Goal: Task Accomplishment & Management: Manage account settings

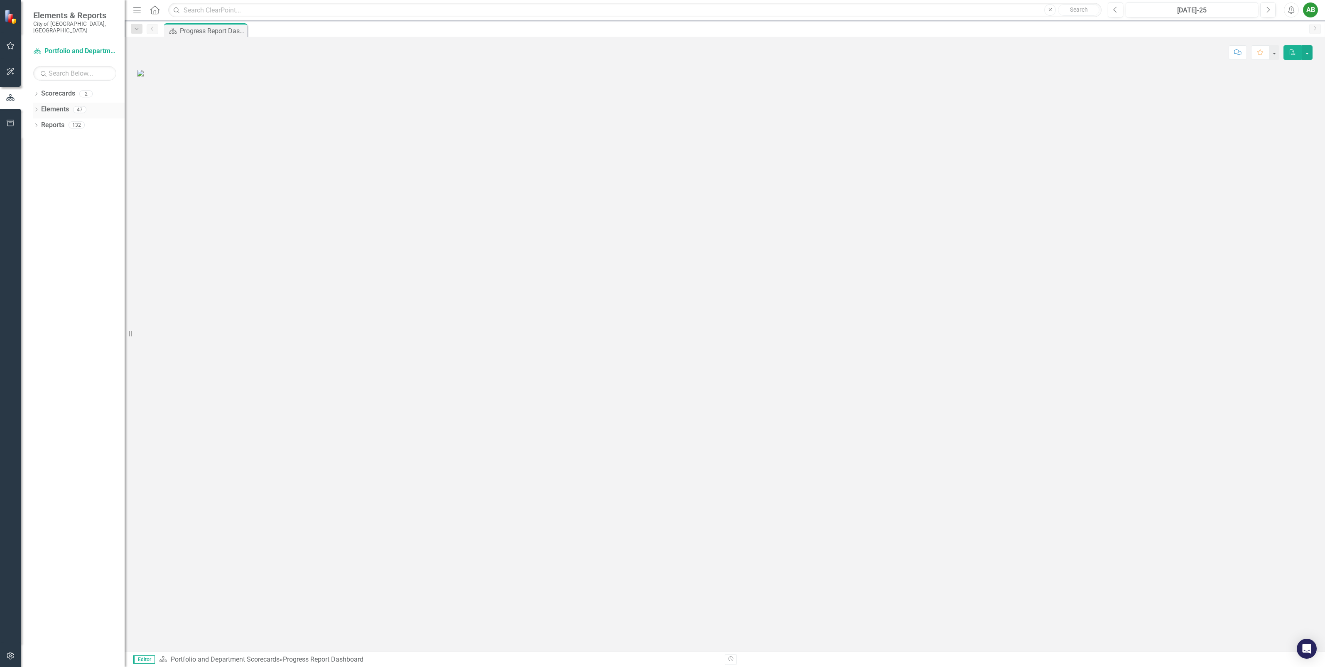
click at [34, 108] on icon "Dropdown" at bounding box center [36, 110] width 6 height 5
click at [38, 124] on icon "Dropdown" at bounding box center [40, 126] width 6 height 5
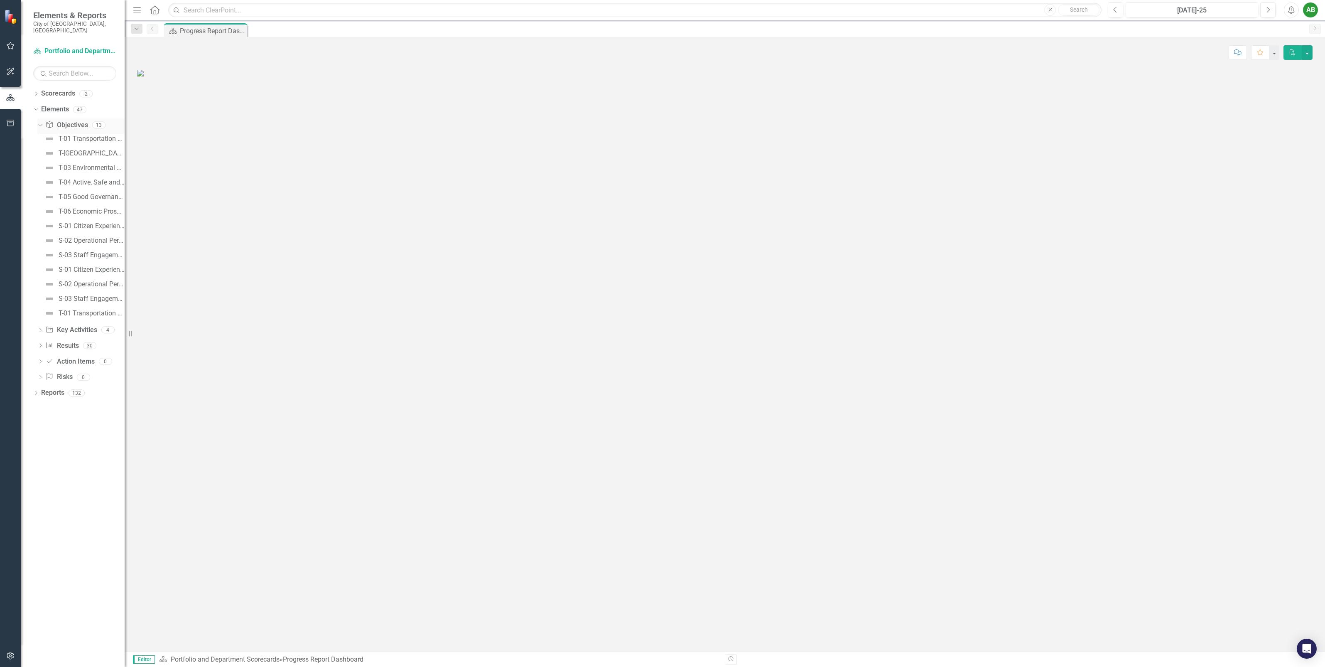
click at [38, 122] on icon "Dropdown" at bounding box center [39, 125] width 5 height 6
click at [38, 92] on icon "Dropdown" at bounding box center [36, 94] width 6 height 5
click at [61, 120] on link "Development Engineering" at bounding box center [85, 125] width 79 height 10
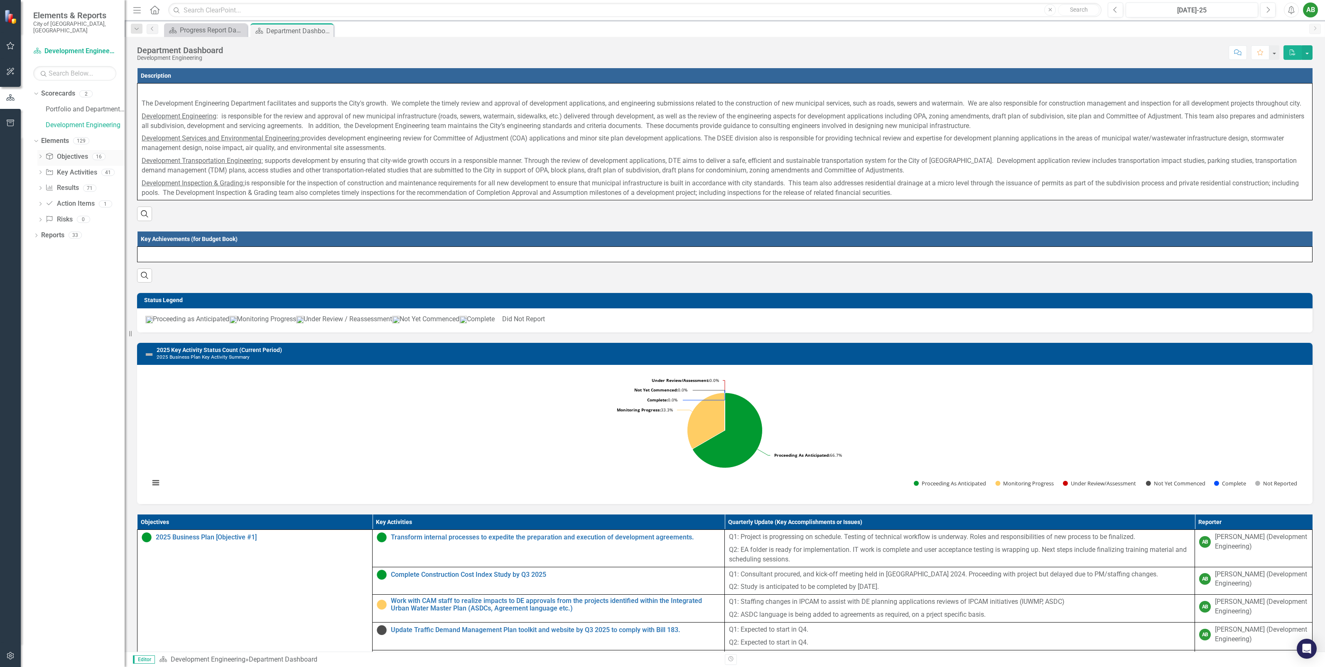
click at [38, 155] on icon "Dropdown" at bounding box center [40, 157] width 6 height 5
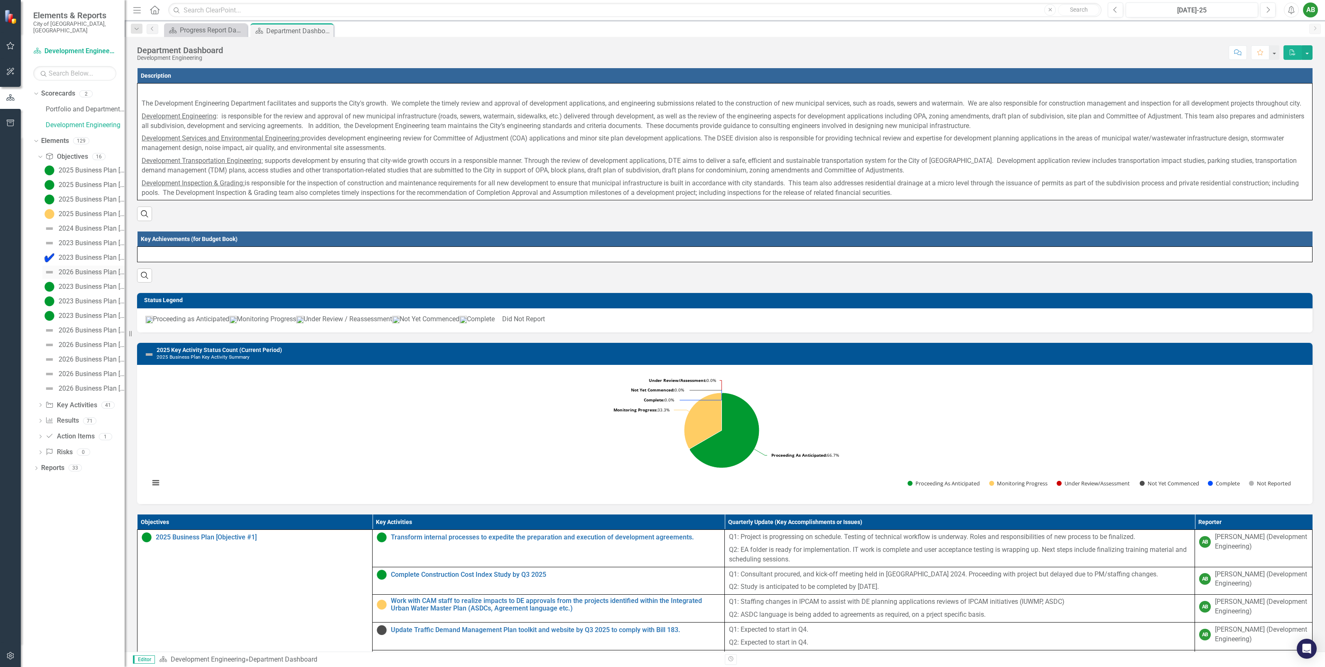
click at [86, 268] on div "2026 Business Plan [Executive Summary]" at bounding box center [92, 271] width 66 height 7
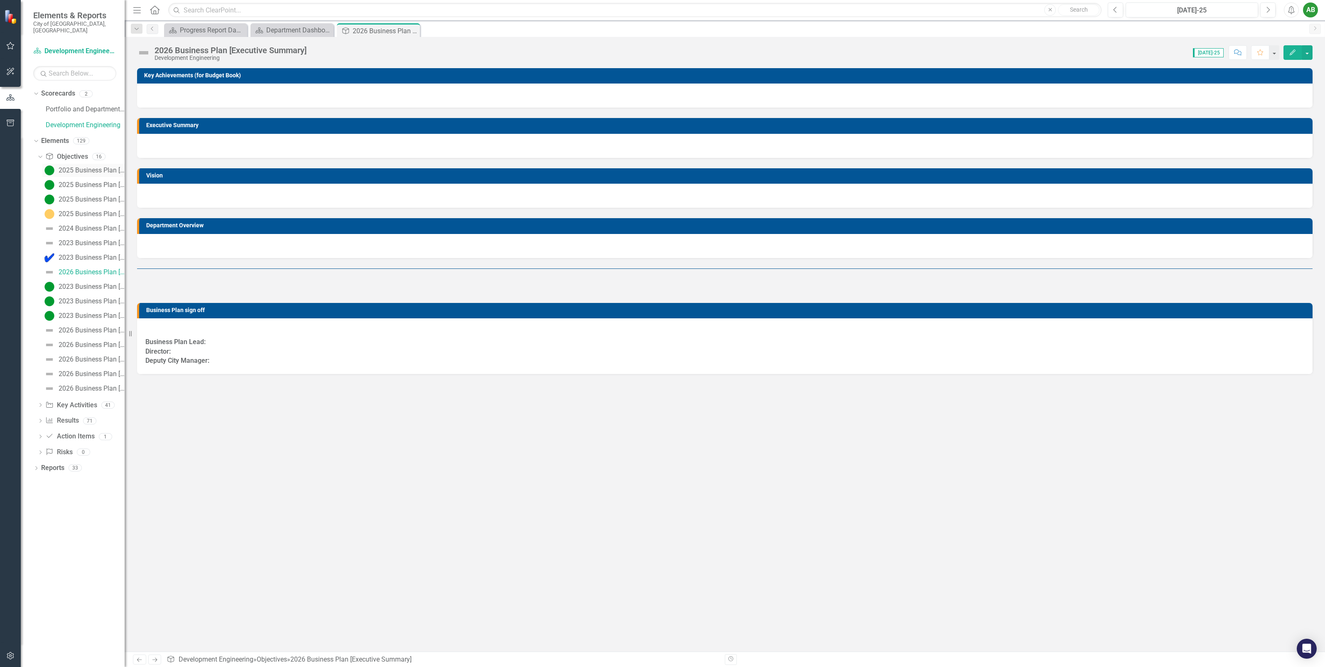
click at [80, 167] on div "2025 Business Plan [Executive Summary]" at bounding box center [92, 170] width 66 height 7
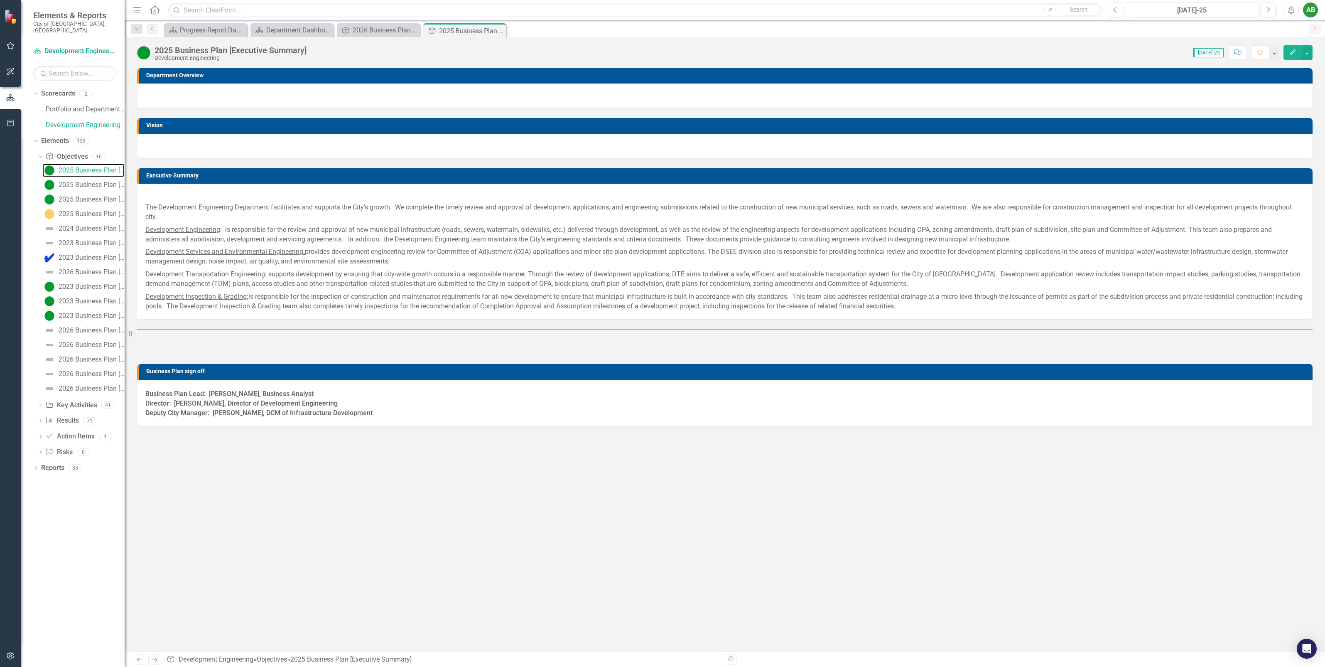
scroll to position [476, 0]
click at [328, 224] on p "The Development Engineering Department facilitates and supports the City's grow…" at bounding box center [724, 212] width 1159 height 22
click at [320, 201] on p at bounding box center [724, 195] width 1159 height 11
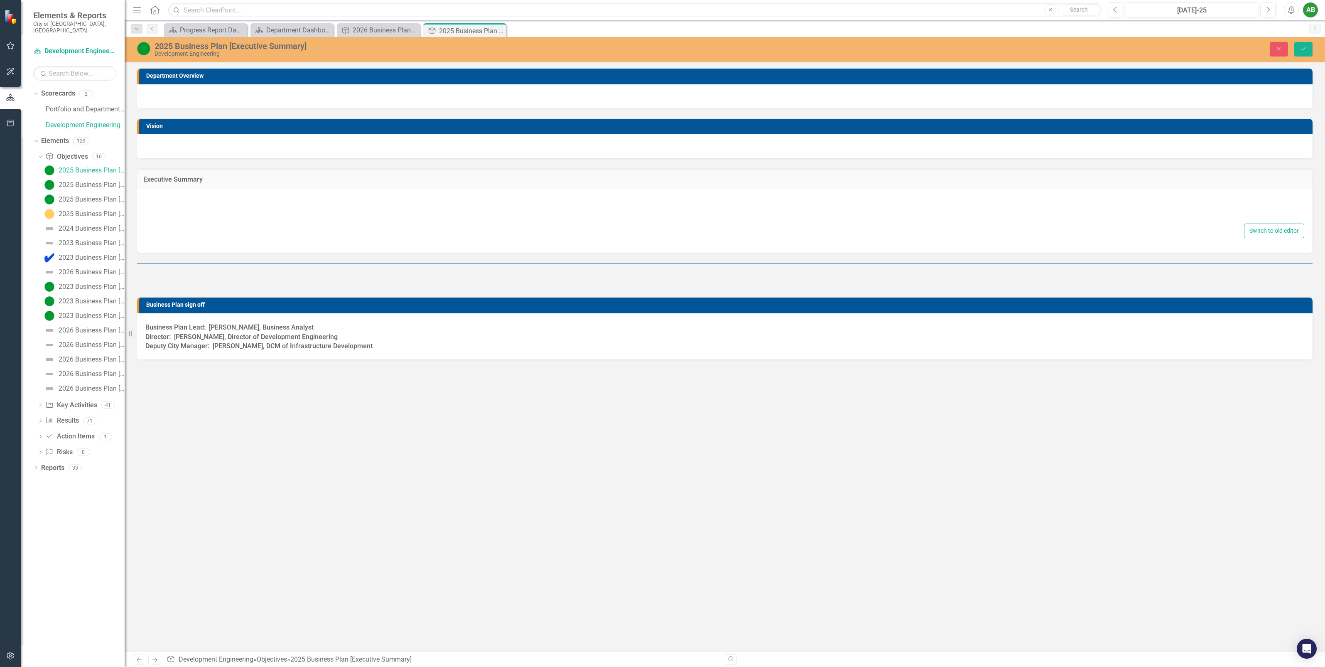
type textarea "<p>&nbsp;</p> <p><span style="font-family: inherit; font-size: inherit; color: …"
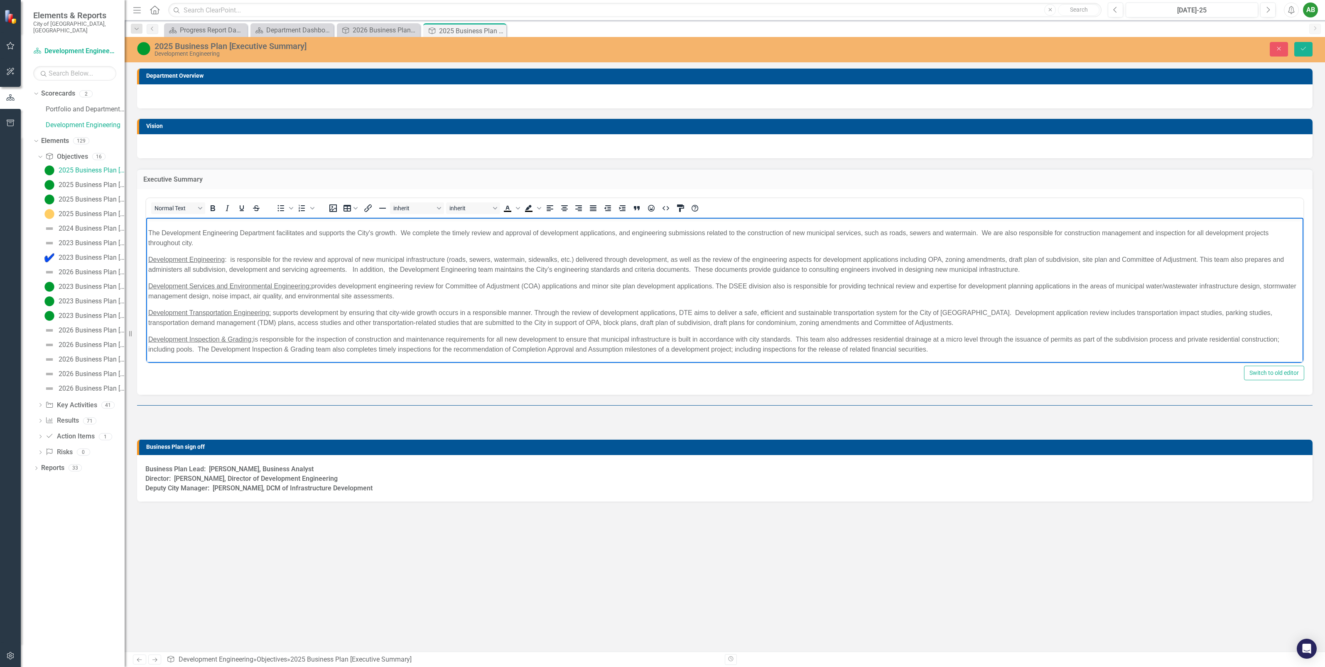
scroll to position [0, 0]
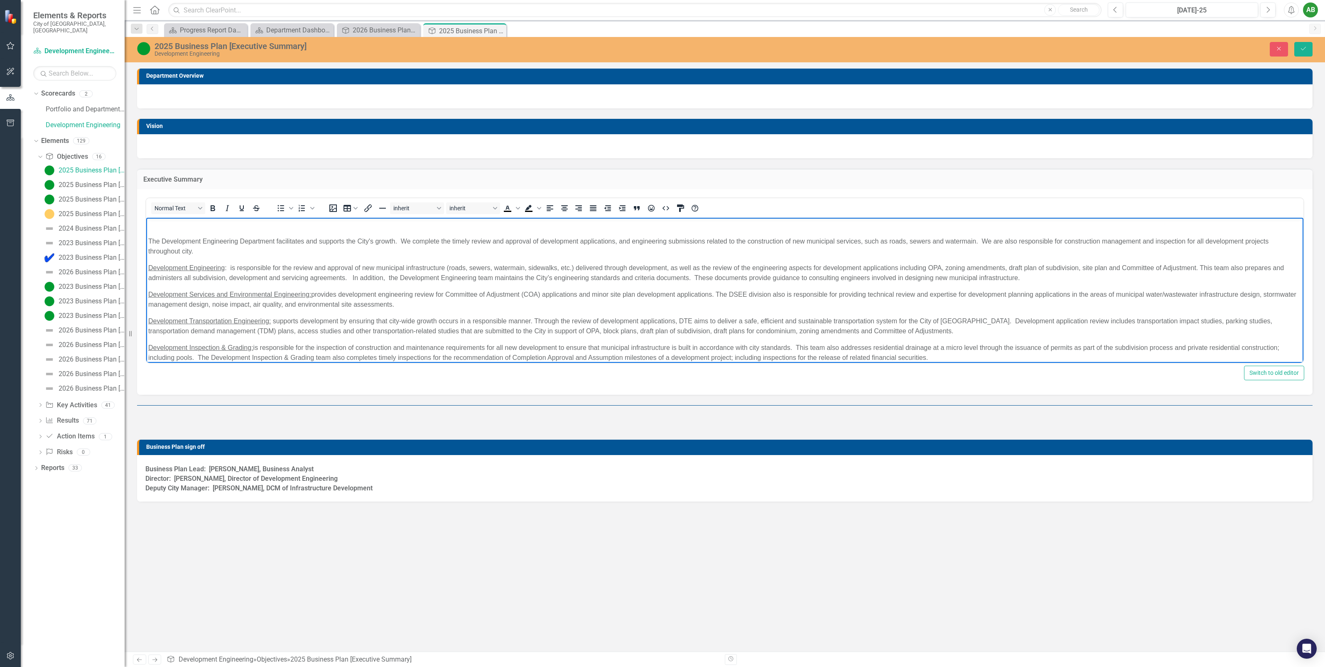
drag, startPoint x: 936, startPoint y: 346, endPoint x: 157, endPoint y: 244, distance: 786.5
click at [147, 238] on body "The Development Engineering Department facilitates and supports the City's grow…" at bounding box center [724, 294] width 1157 height 154
copy body "Lor Ipsumdolors Ametconsect Adipiscing elitseddoei tem incididu utl Etdo'm aliq…"
click at [398, 253] on p "The Development Engineering Department facilitates and supports the City's grow…" at bounding box center [724, 246] width 1153 height 20
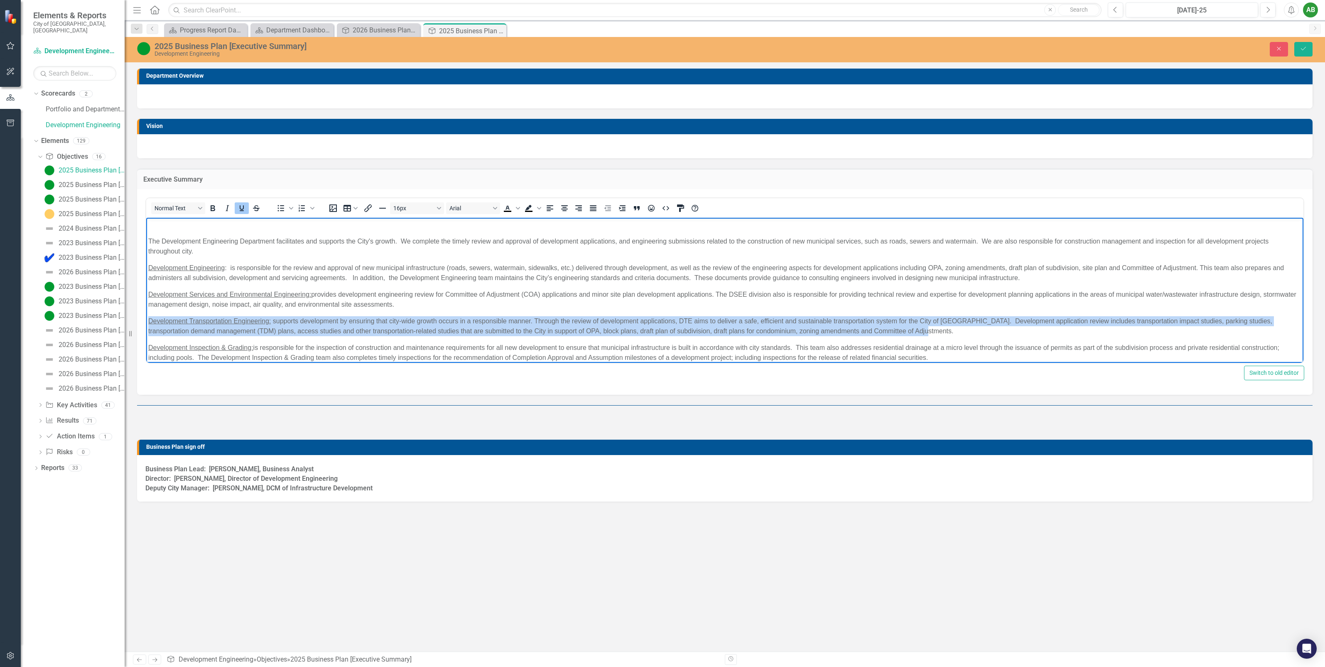
drag, startPoint x: 915, startPoint y: 329, endPoint x: 151, endPoint y: 321, distance: 764.5
click at [149, 320] on p "Development Transportation Engineering: supports development by ensuring that c…" at bounding box center [724, 326] width 1153 height 20
copy p "Development Transportation Engineering: supports development by ensuring that c…"
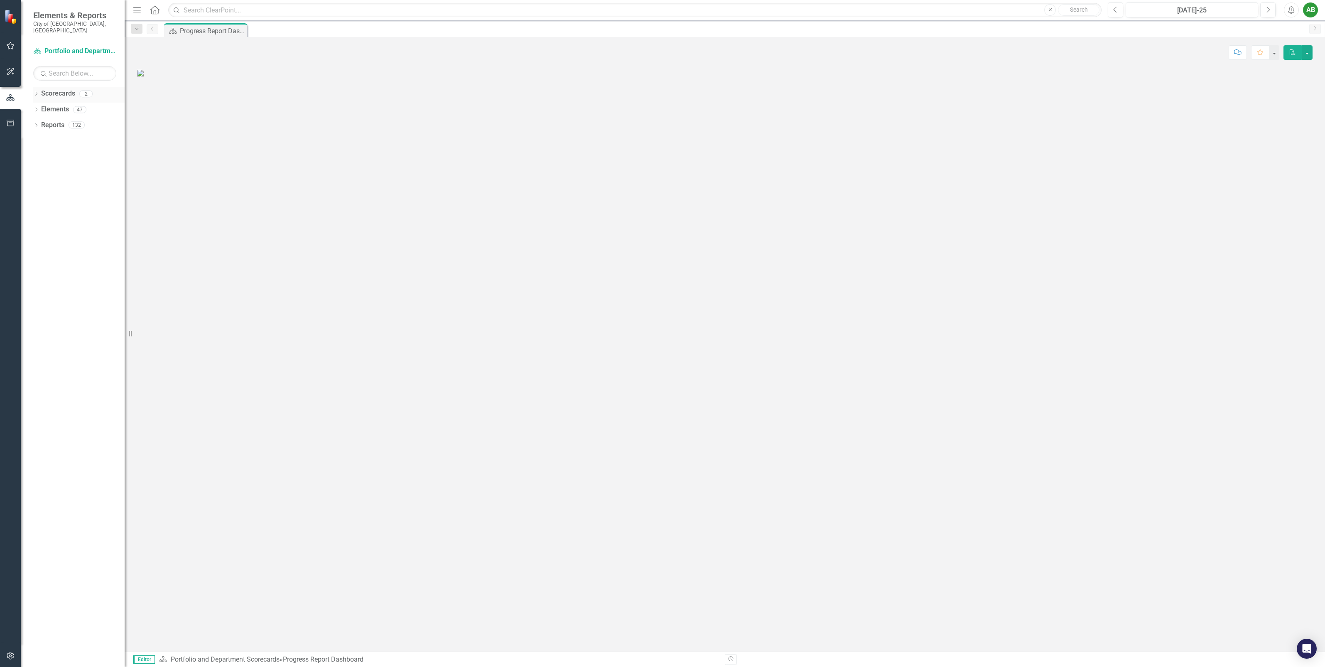
click at [37, 92] on icon "Dropdown" at bounding box center [36, 94] width 6 height 5
click at [52, 120] on link "Development Engineering" at bounding box center [85, 125] width 79 height 10
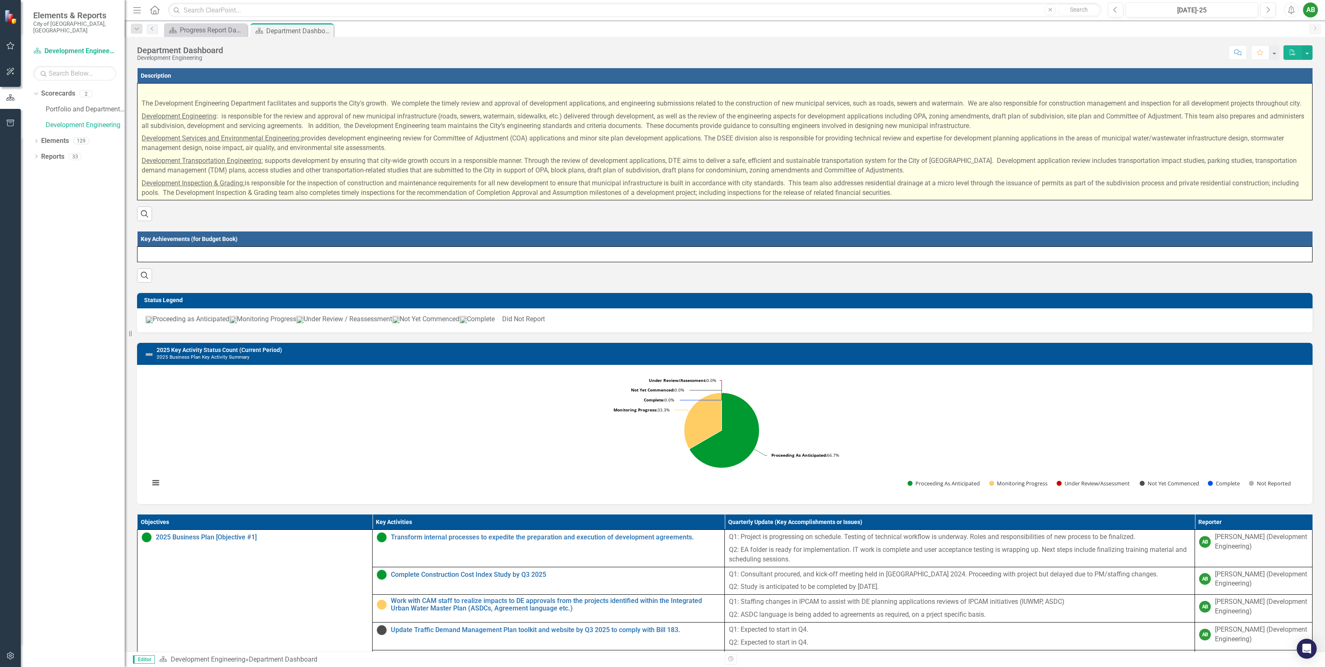
drag, startPoint x: 390, startPoint y: 156, endPoint x: 183, endPoint y: 154, distance: 206.5
click at [183, 154] on p "Development Services and Environmental Engineering: provides development engine…" at bounding box center [725, 143] width 1167 height 22
click at [160, 142] on u "Development Services and Environmental Engineering:" at bounding box center [222, 138] width 160 height 8
click at [438, 98] on p "The Development Engineering Department facilitates and supports the City's grow…" at bounding box center [725, 103] width 1167 height 13
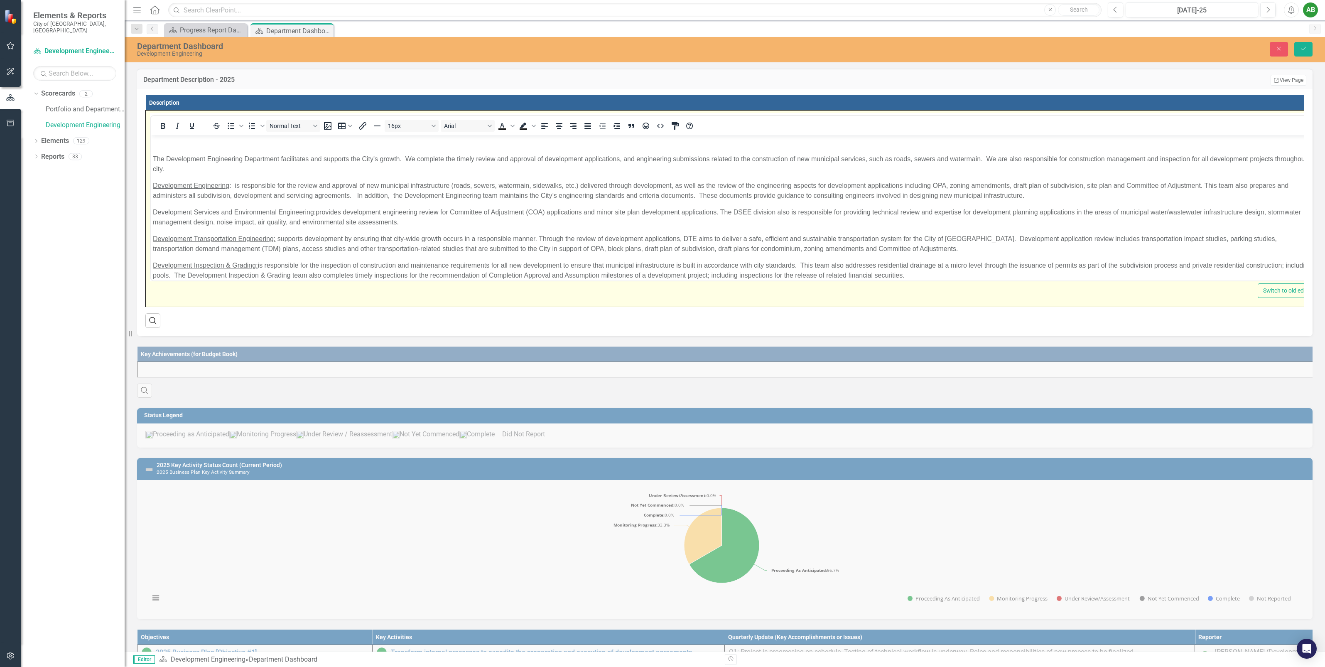
click at [1299, 57] on div "Department Dashboard Development Engineering Close Save" at bounding box center [725, 49] width 1201 height 16
click at [1301, 50] on icon "Save" at bounding box center [1303, 49] width 7 height 6
